Goal: Task Accomplishment & Management: Manage account settings

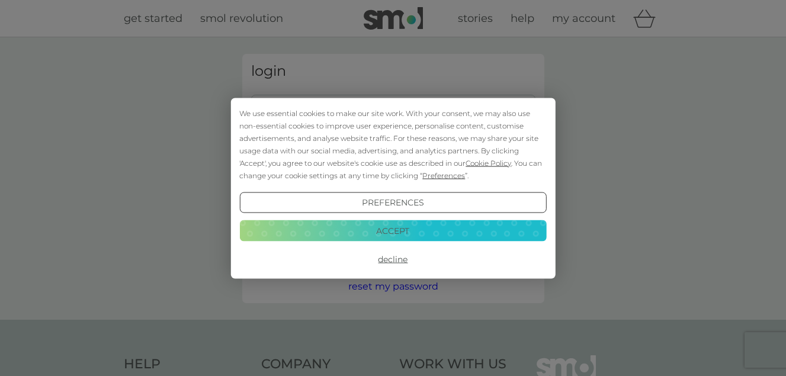
click at [393, 201] on button "Preferences" at bounding box center [392, 202] width 307 height 21
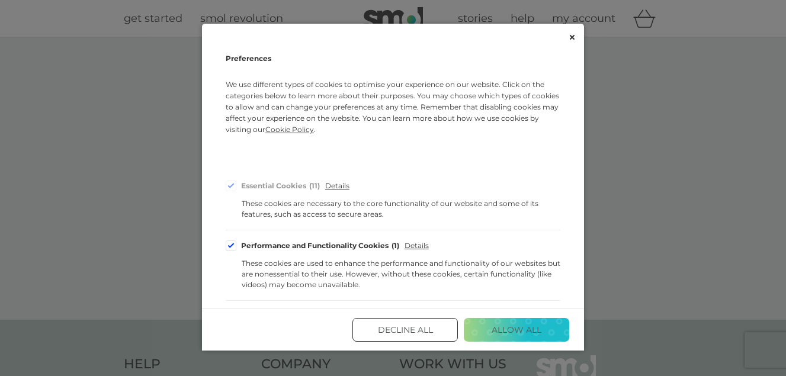
click at [232, 245] on div "Cookie Consent Preferences" at bounding box center [231, 246] width 11 height 11
click at [0, 0] on input "Performance and Functionality Cookies 1" at bounding box center [0, 0] width 0 height 0
click at [495, 325] on button "Save and Exit" at bounding box center [516, 330] width 105 height 24
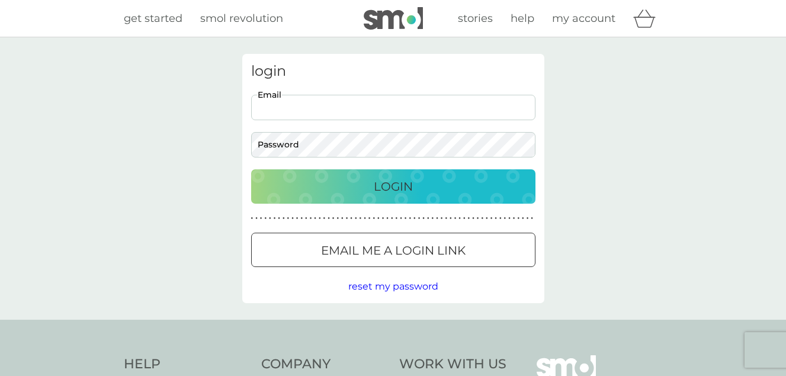
click at [257, 107] on input "Email" at bounding box center [393, 107] width 284 height 25
type input "[EMAIL_ADDRESS][DOMAIN_NAME]"
click at [399, 187] on p "Login" at bounding box center [393, 186] width 39 height 19
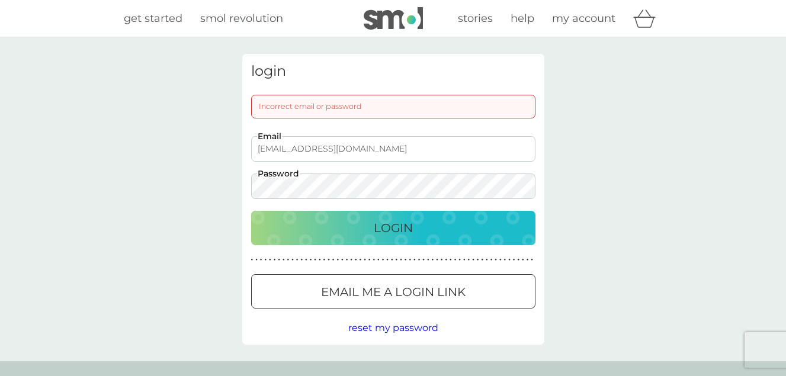
click at [272, 108] on div "Incorrect email or password" at bounding box center [393, 107] width 284 height 24
click at [258, 104] on div "Incorrect email or password" at bounding box center [393, 107] width 284 height 24
click at [260, 104] on div "Incorrect email or password" at bounding box center [393, 107] width 284 height 24
click at [251, 211] on button "Login" at bounding box center [393, 228] width 284 height 34
click at [407, 222] on p "Login" at bounding box center [393, 228] width 39 height 19
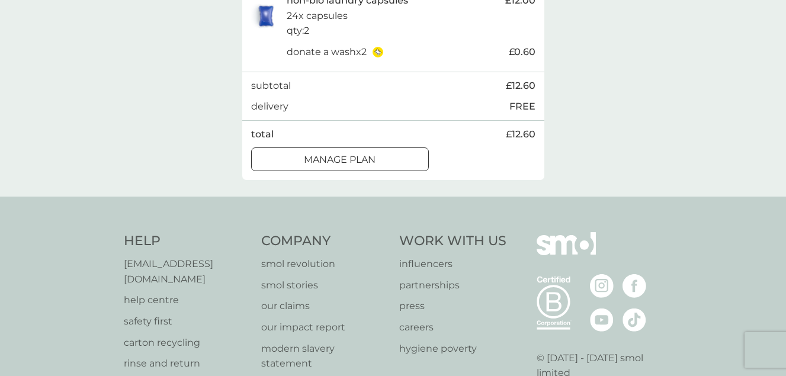
scroll to position [296, 0]
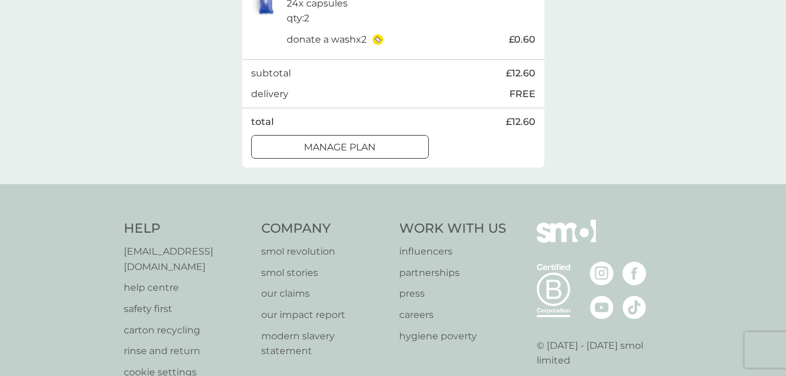
click at [395, 155] on div "Manage plan" at bounding box center [340, 147] width 177 height 15
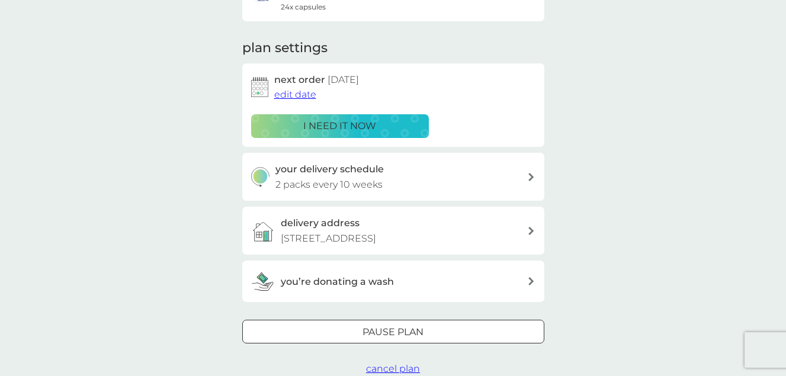
scroll to position [178, 0]
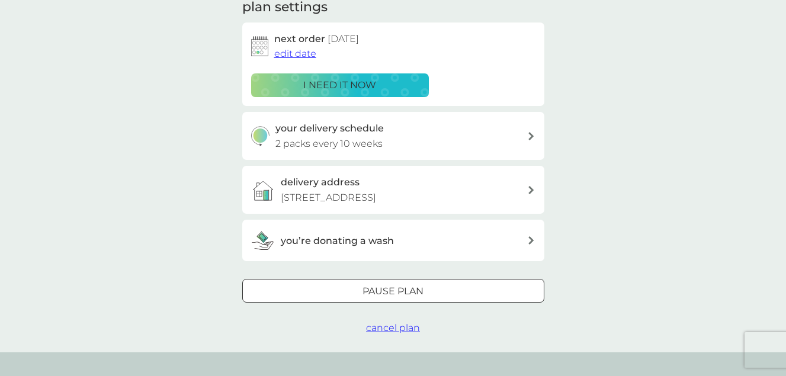
click at [532, 135] on icon at bounding box center [531, 136] width 5 height 8
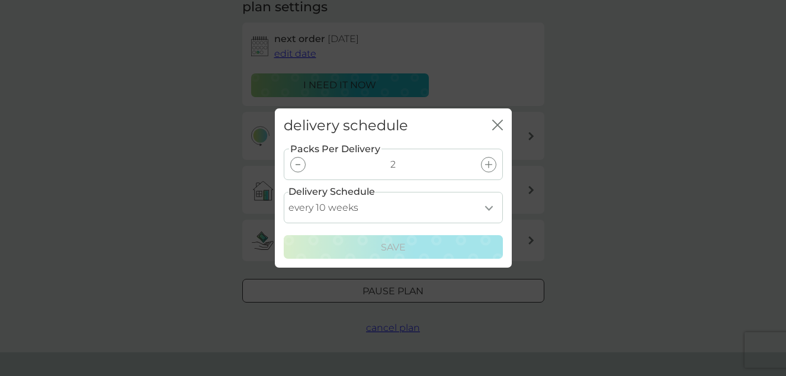
click at [489, 209] on select "every 1 week every 2 weeks every 3 weeks every 4 weeks every 5 weeks every 6 we…" at bounding box center [393, 207] width 219 height 31
select select "105"
click at [284, 192] on select "every 1 week every 2 weeks every 3 weeks every 4 weeks every 5 weeks every 6 we…" at bounding box center [393, 207] width 219 height 31
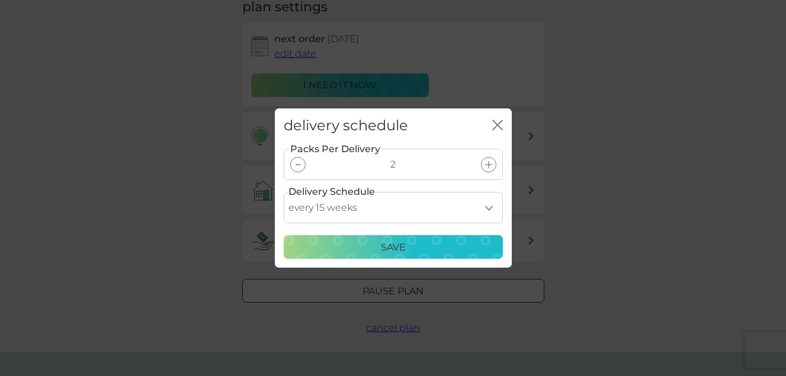
click at [401, 243] on p "Save" at bounding box center [393, 247] width 25 height 15
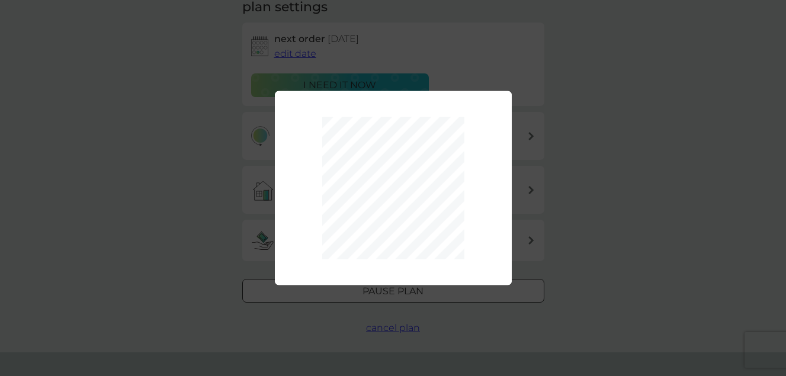
click at [497, 100] on div at bounding box center [393, 188] width 237 height 195
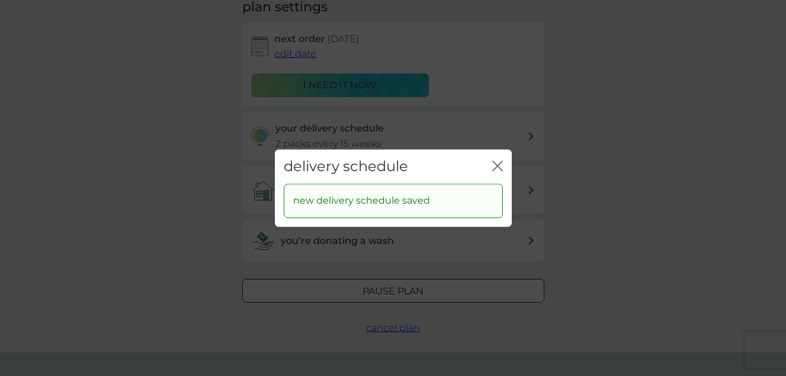
click at [498, 162] on icon "close" at bounding box center [497, 166] width 11 height 11
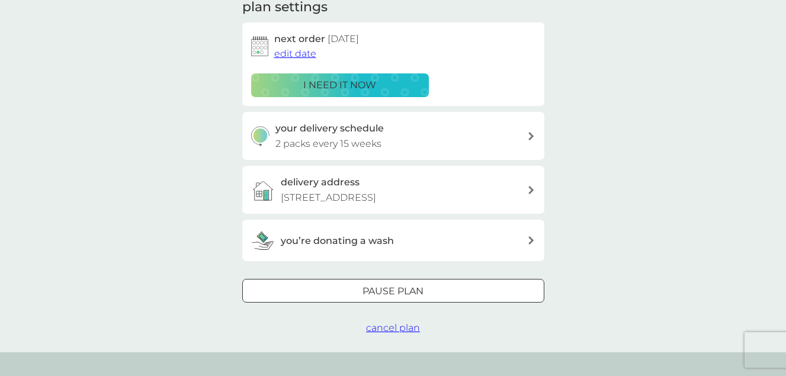
click at [430, 299] on div "Pause plan" at bounding box center [393, 291] width 301 height 15
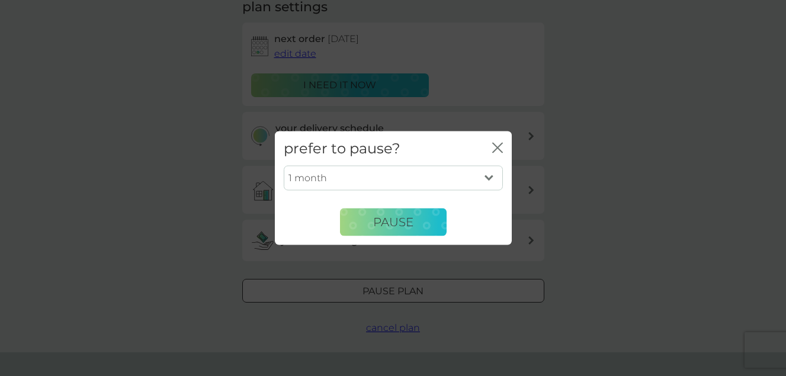
click at [488, 175] on select "1 month 2 months 3 months 4 months 5 months 6 months" at bounding box center [393, 178] width 219 height 25
select select "6"
click at [284, 166] on select "1 month 2 months 3 months 4 months 5 months 6 months" at bounding box center [393, 178] width 219 height 25
click at [423, 221] on button "Pause" at bounding box center [393, 222] width 107 height 28
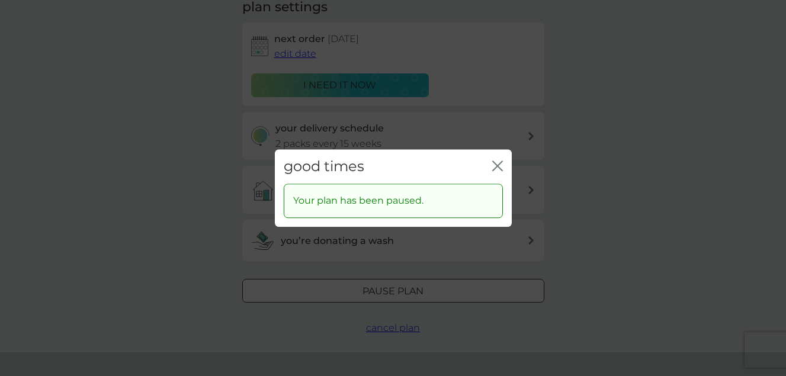
click at [497, 165] on icon "close" at bounding box center [495, 165] width 5 height 9
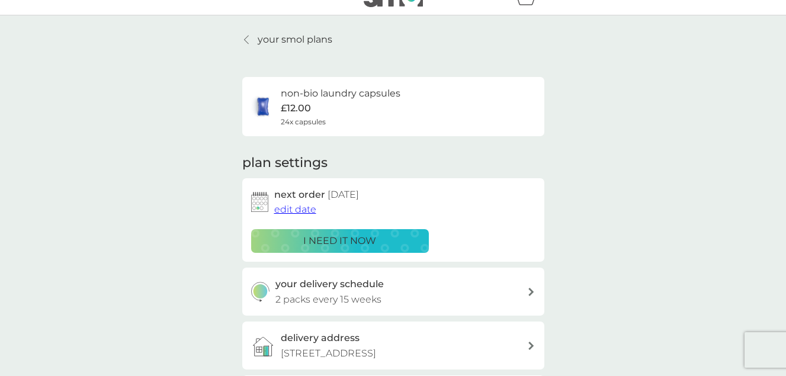
scroll to position [0, 0]
